Goal: Transaction & Acquisition: Purchase product/service

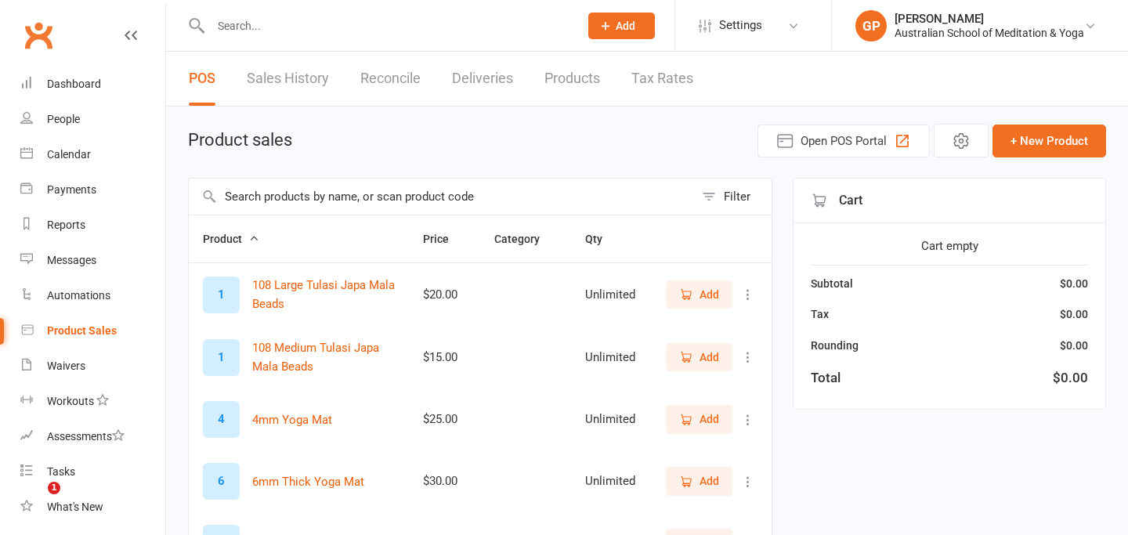
select select "50"
click at [303, 26] on input "text" at bounding box center [387, 26] width 362 height 22
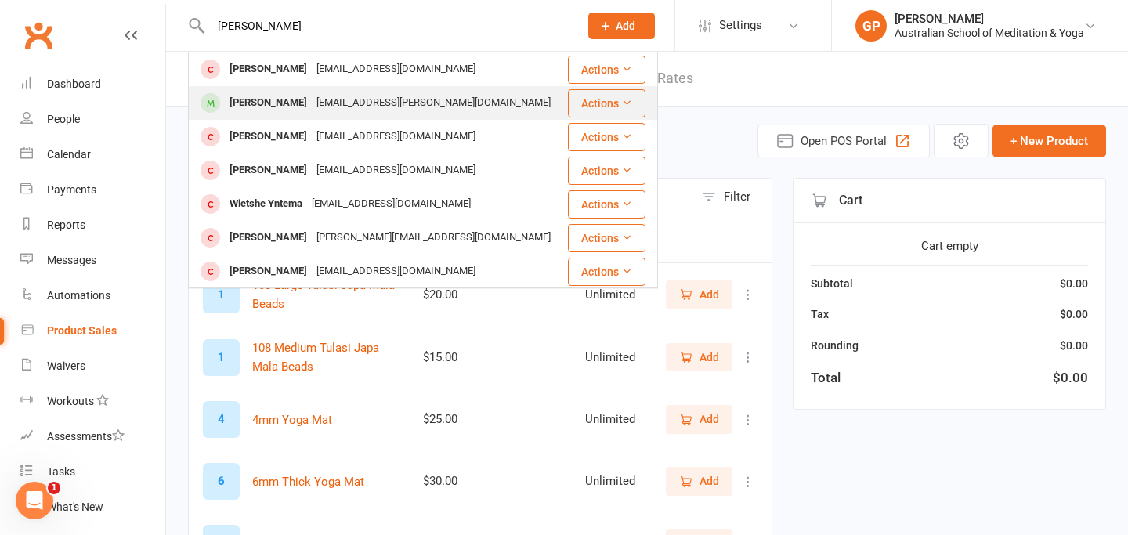
type input "[PERSON_NAME]"
click at [285, 99] on div "[PERSON_NAME]" at bounding box center [268, 103] width 87 height 23
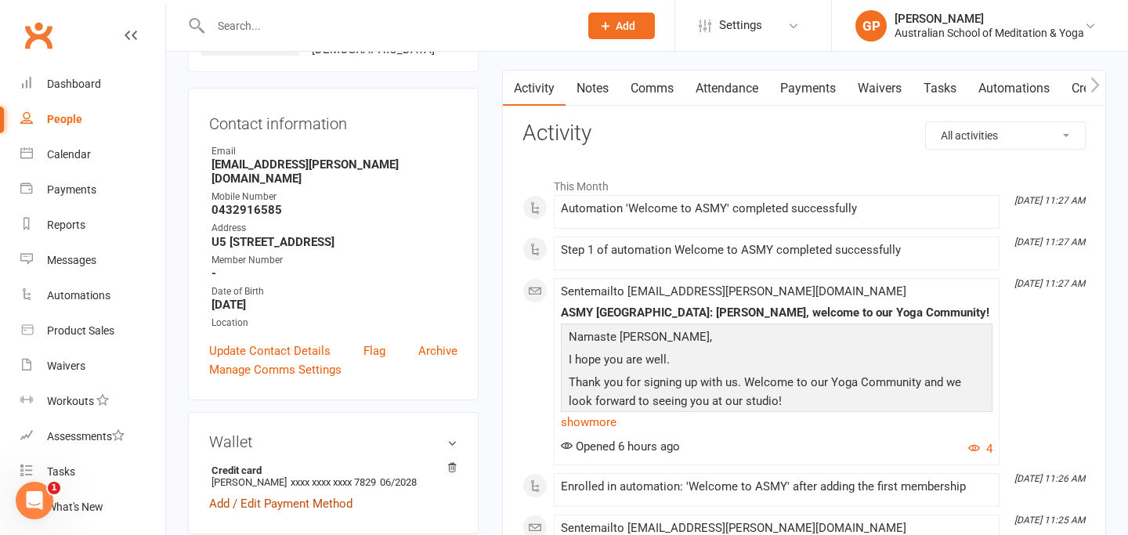
scroll to position [125, 0]
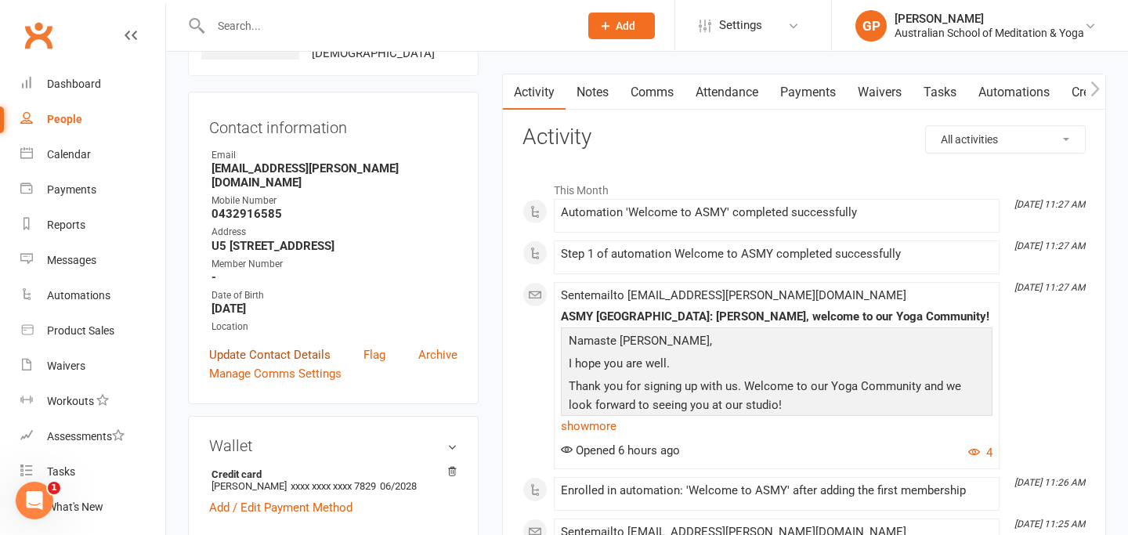
click at [288, 353] on link "Update Contact Details" at bounding box center [269, 354] width 121 height 19
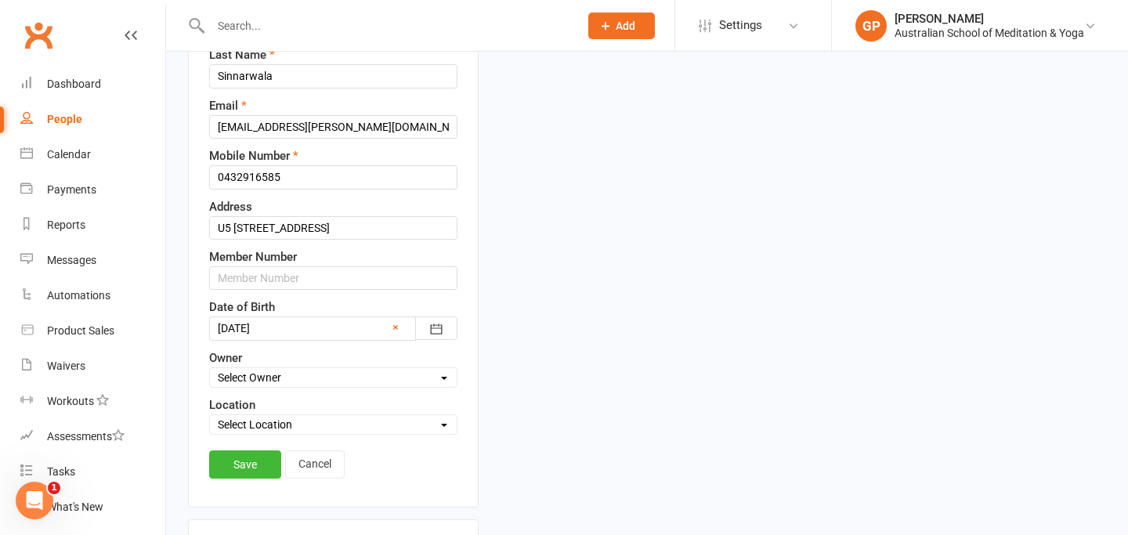
scroll to position [269, 0]
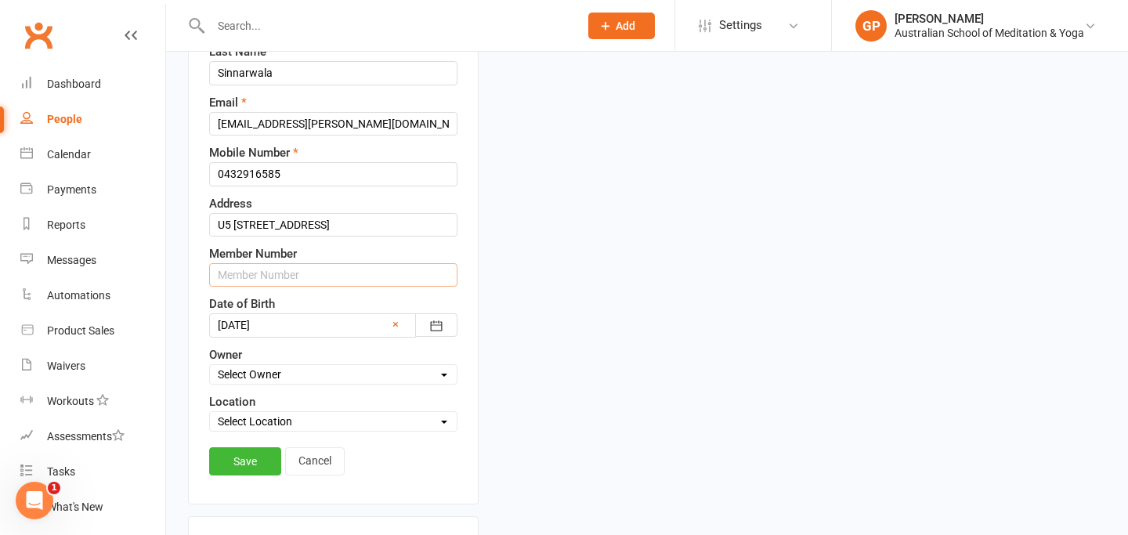
click at [251, 287] on input "text" at bounding box center [333, 274] width 248 height 23
type input "8411"
click at [231, 475] on link "Save" at bounding box center [245, 461] width 72 height 28
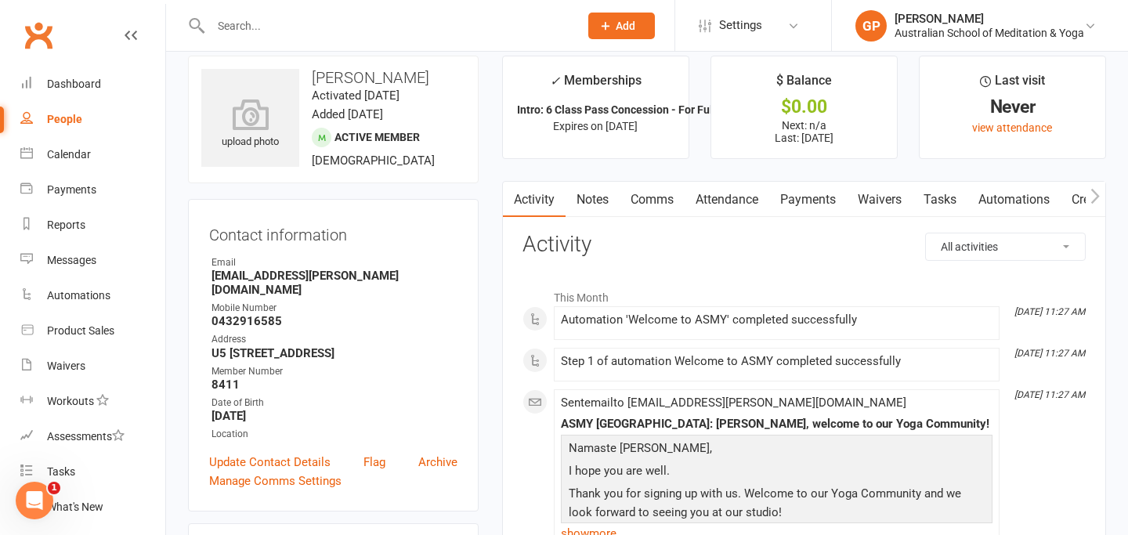
scroll to position [19, 0]
click at [82, 326] on div "Product Sales" at bounding box center [80, 330] width 67 height 13
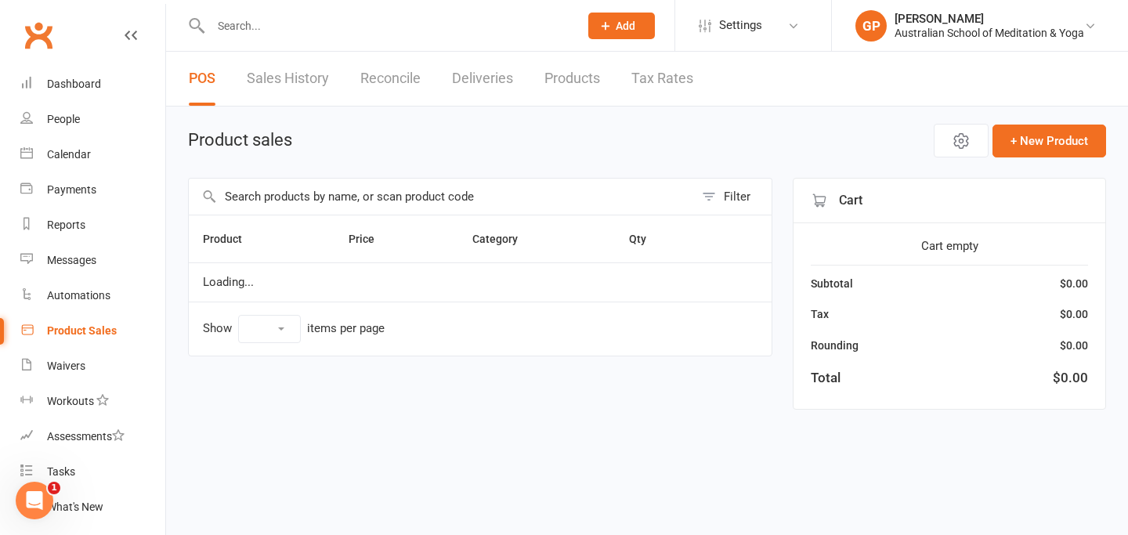
select select "50"
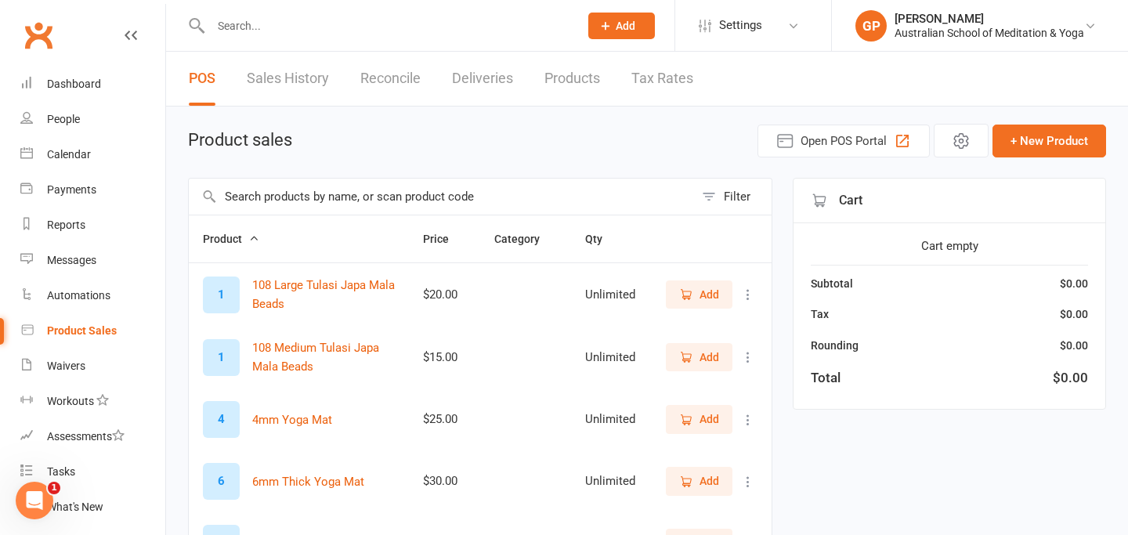
click at [262, 35] on input "text" at bounding box center [387, 26] width 362 height 22
click at [808, 138] on span "Open POS Portal" at bounding box center [844, 141] width 86 height 19
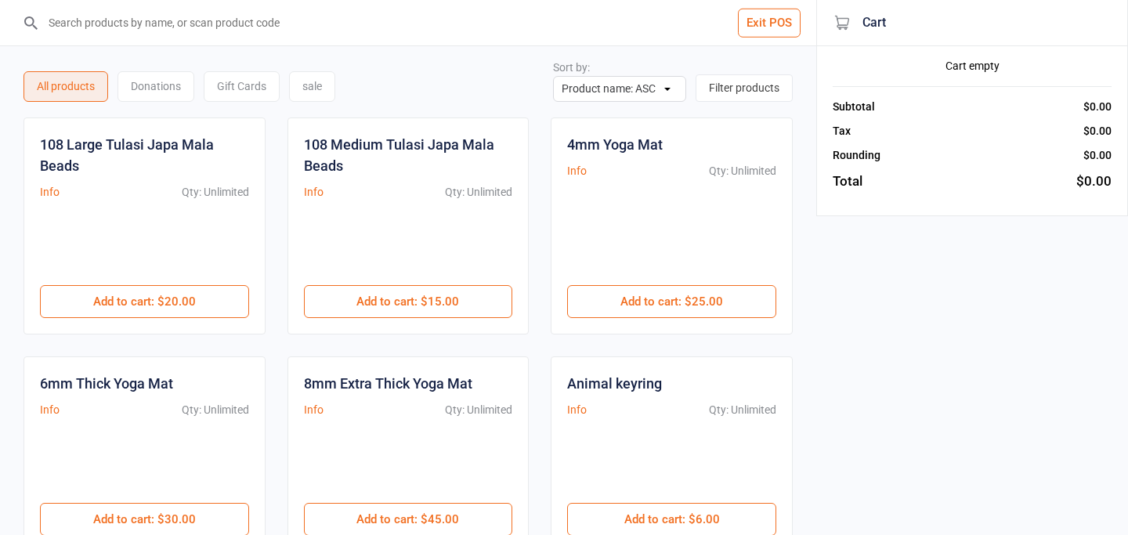
click at [81, 28] on input "search" at bounding box center [418, 22] width 754 height 45
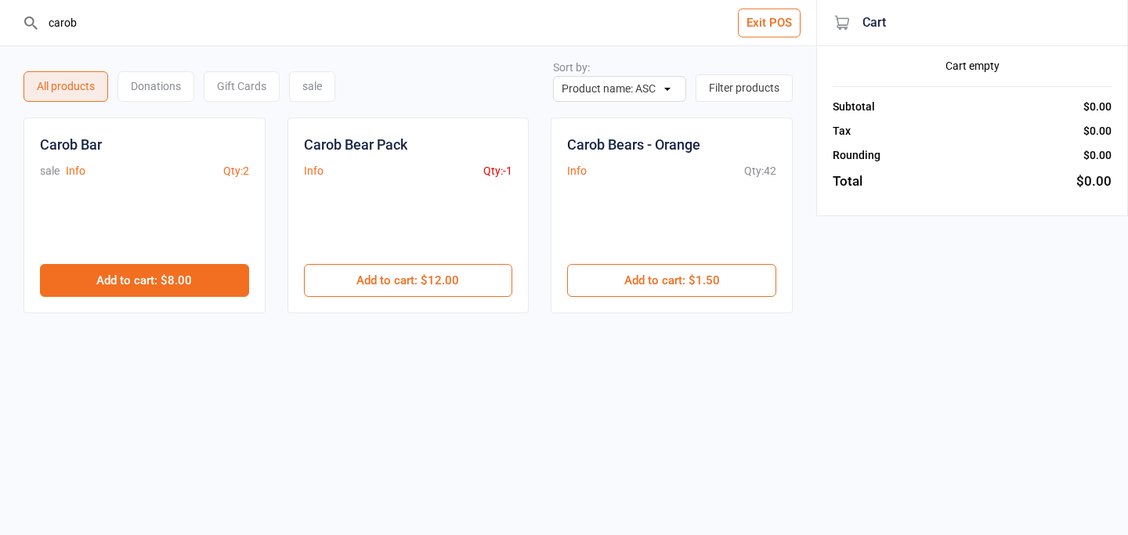
type input "carob"
click at [139, 280] on button "Add to cart : $8.00" at bounding box center [144, 280] width 209 height 33
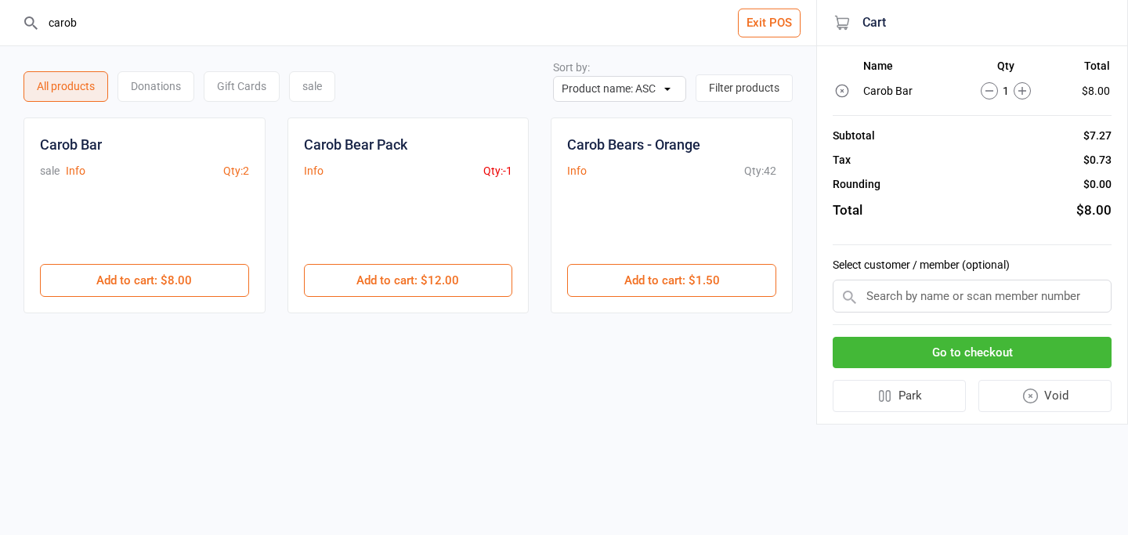
click at [956, 351] on button "Go to checkout" at bounding box center [972, 353] width 279 height 32
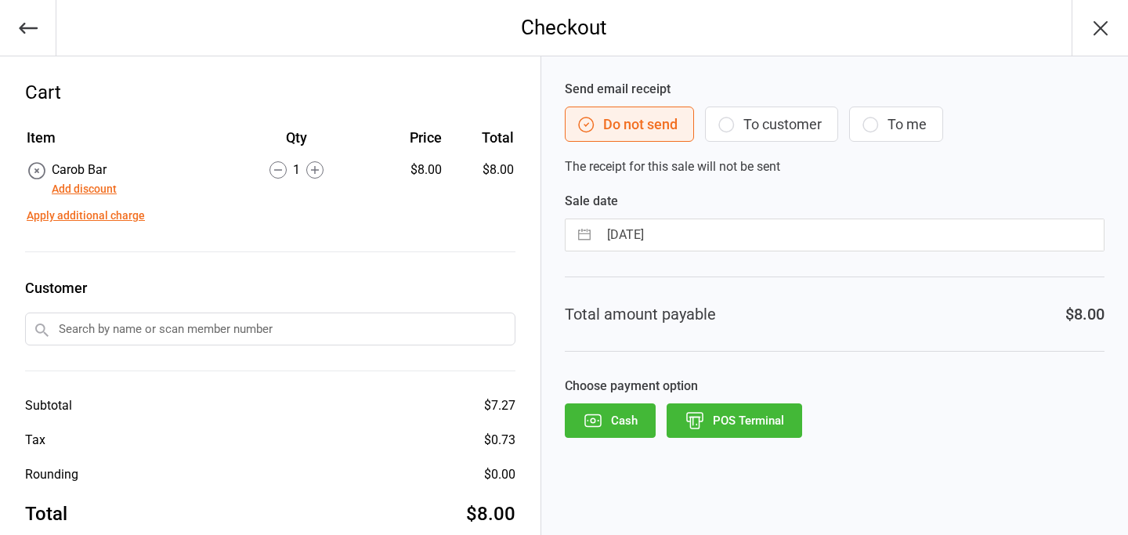
click at [759, 427] on button "POS Terminal" at bounding box center [735, 420] width 136 height 34
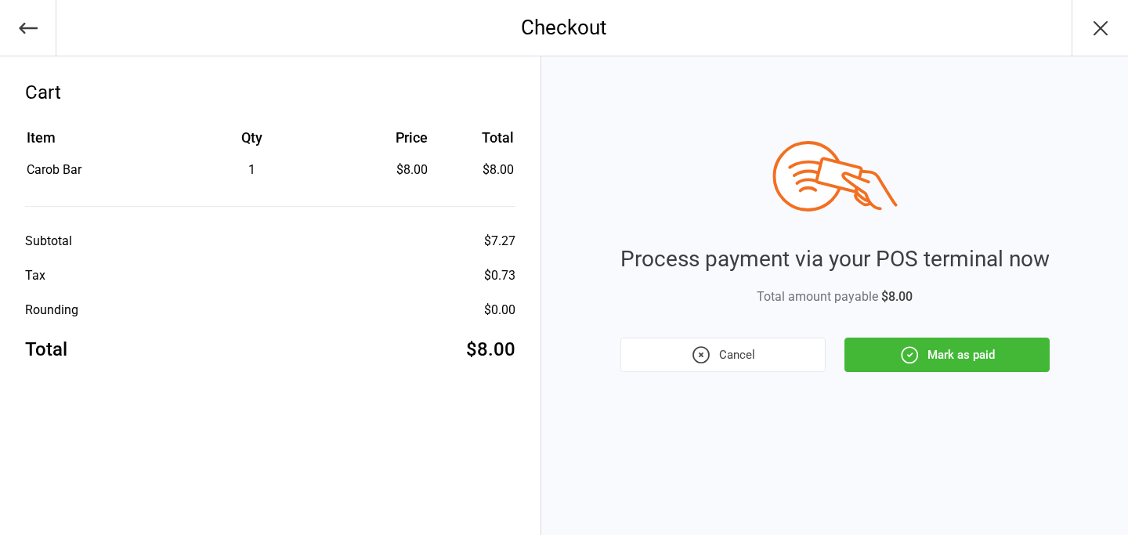
click at [947, 356] on button "Mark as paid" at bounding box center [946, 355] width 205 height 34
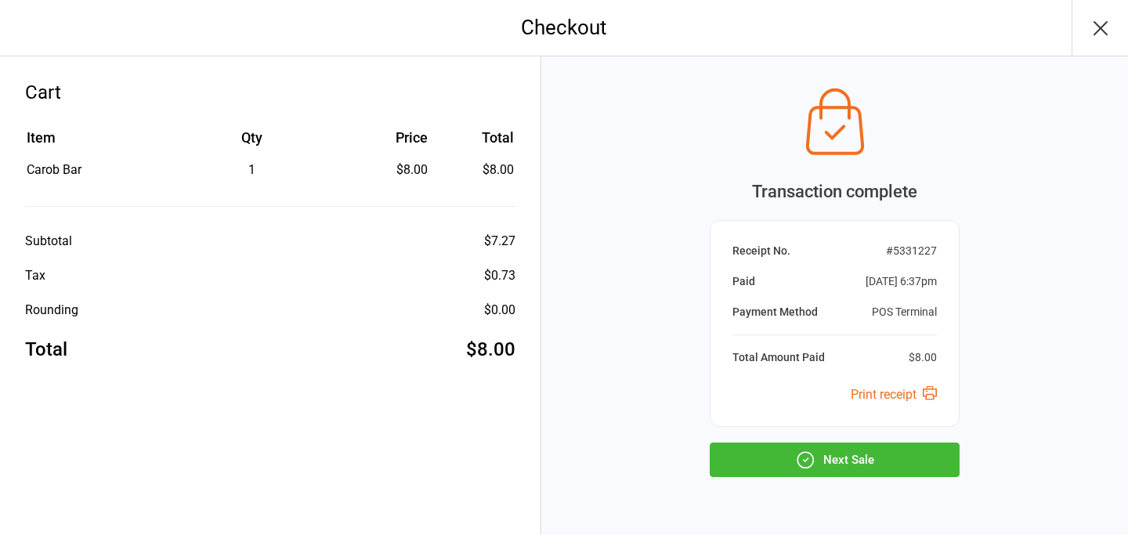
click at [864, 450] on button "Next Sale" at bounding box center [835, 460] width 250 height 34
click at [1109, 24] on icon "button" at bounding box center [1100, 28] width 25 height 25
click at [1100, 21] on icon "button" at bounding box center [1100, 28] width 25 height 25
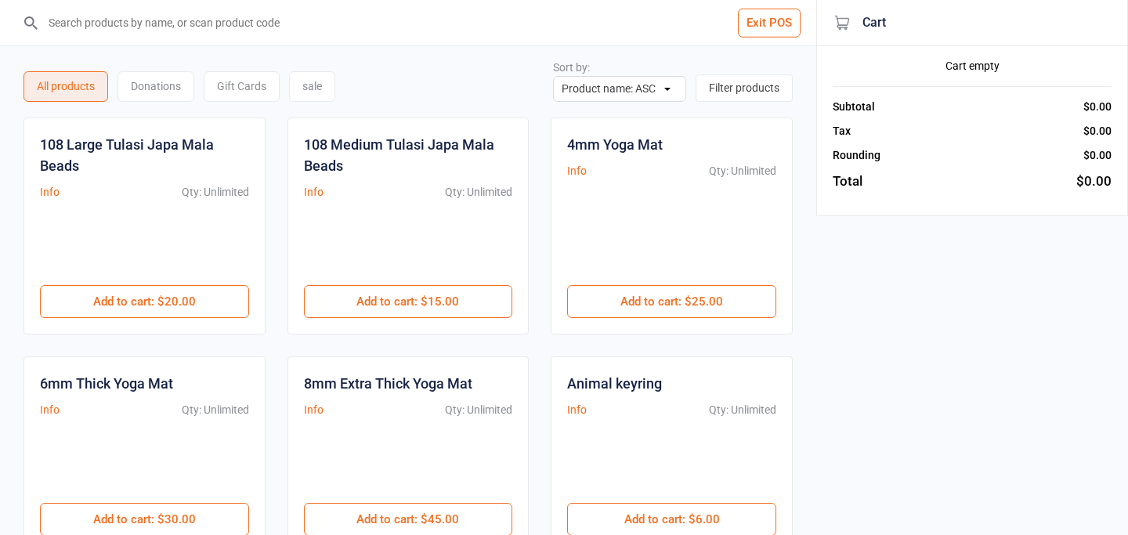
click at [761, 21] on button "Exit POS" at bounding box center [769, 23] width 63 height 29
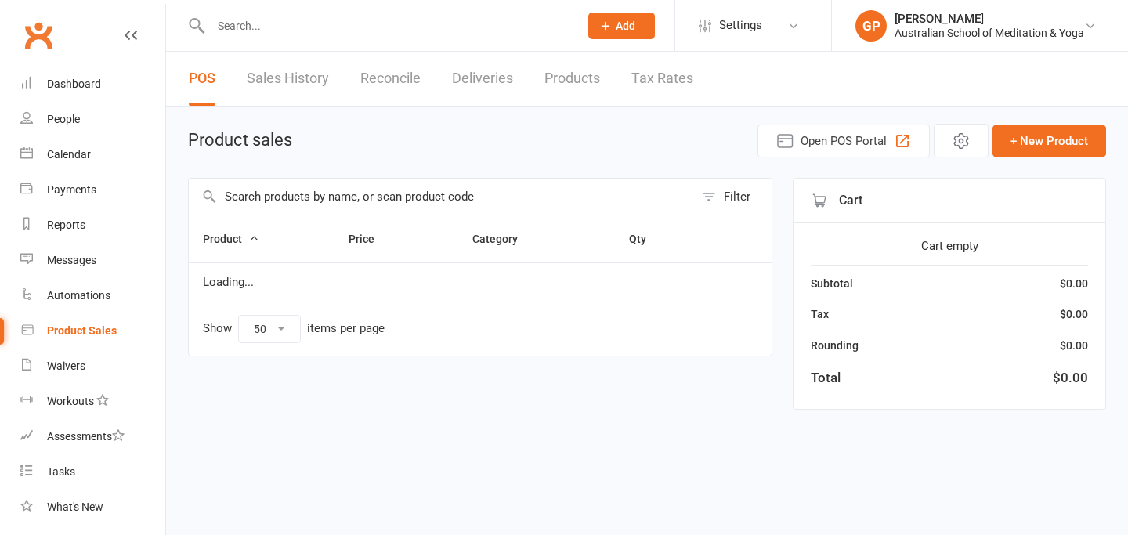
select select "50"
